Goal: Find specific page/section: Find specific page/section

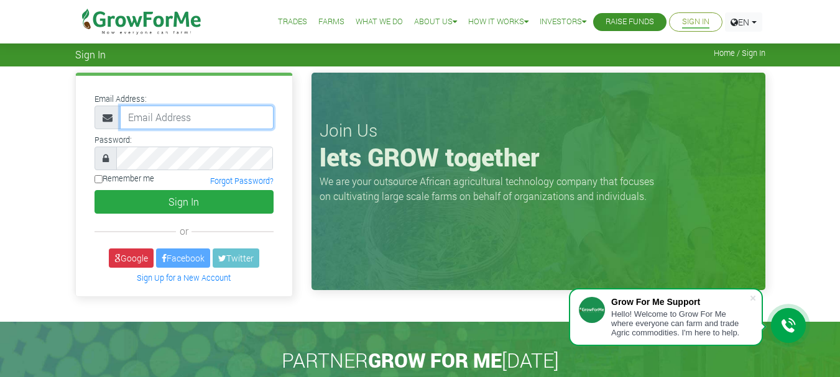
type input "[EMAIL_ADDRESS][DOMAIN_NAME]"
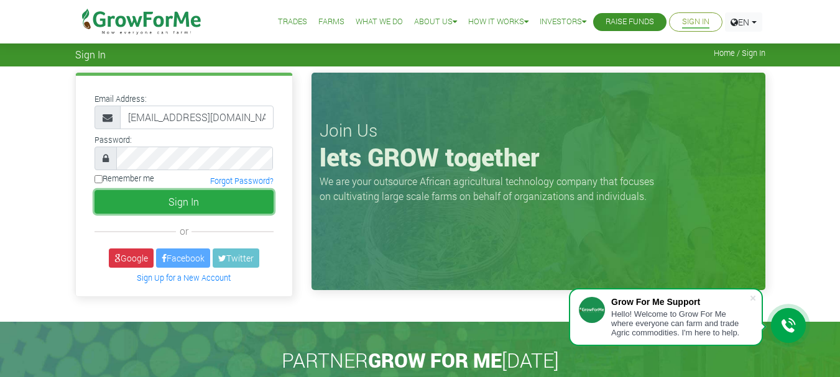
click at [241, 205] on button "Sign In" at bounding box center [183, 202] width 179 height 24
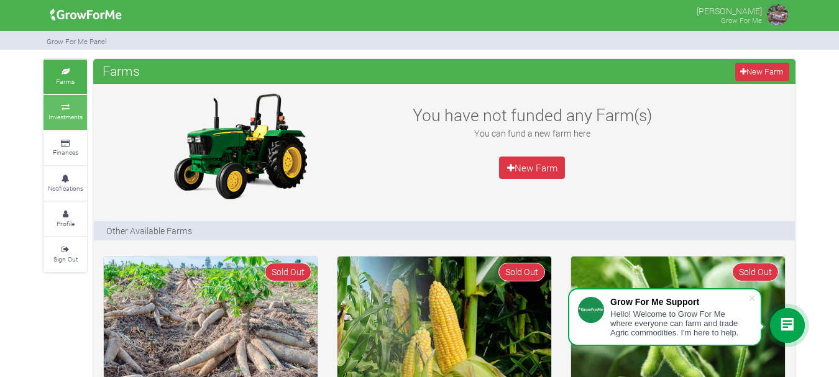
click at [53, 109] on icon at bounding box center [65, 107] width 37 height 6
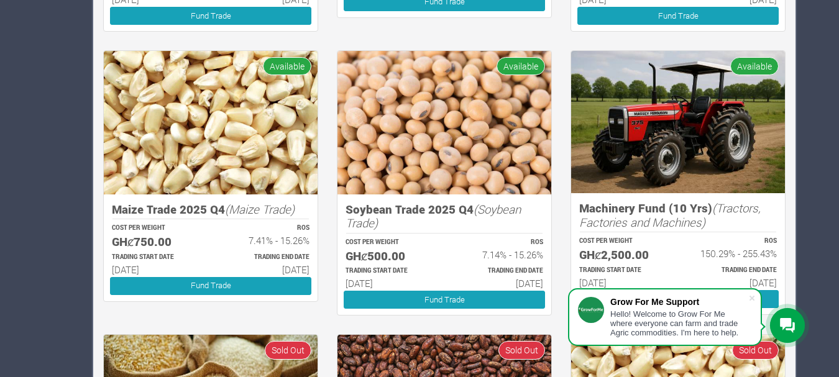
scroll to position [568, 0]
